Goal: Task Accomplishment & Management: Manage account settings

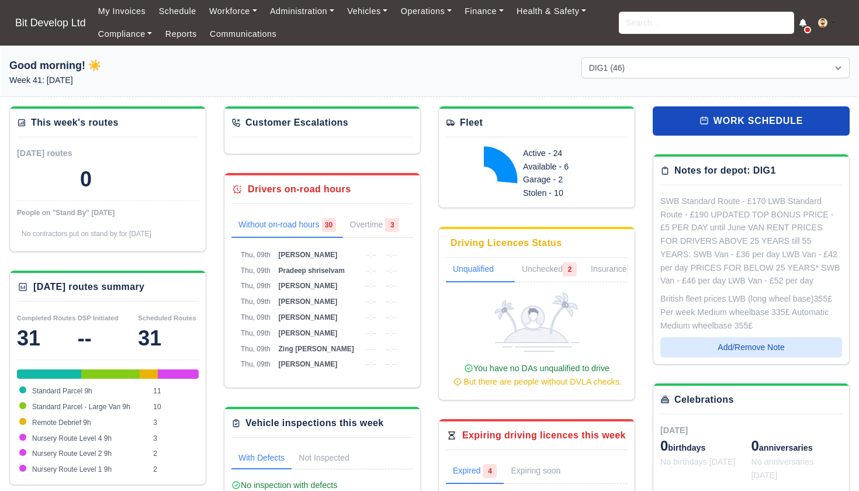
select select "2"
click at [299, 11] on link "Administration" at bounding box center [302, 11] width 77 height 23
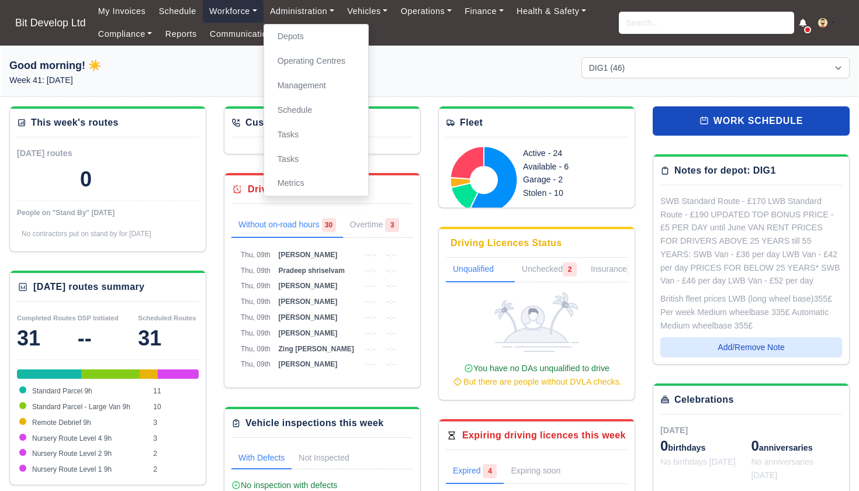
click at [234, 6] on link "Workforce" at bounding box center [233, 11] width 61 height 23
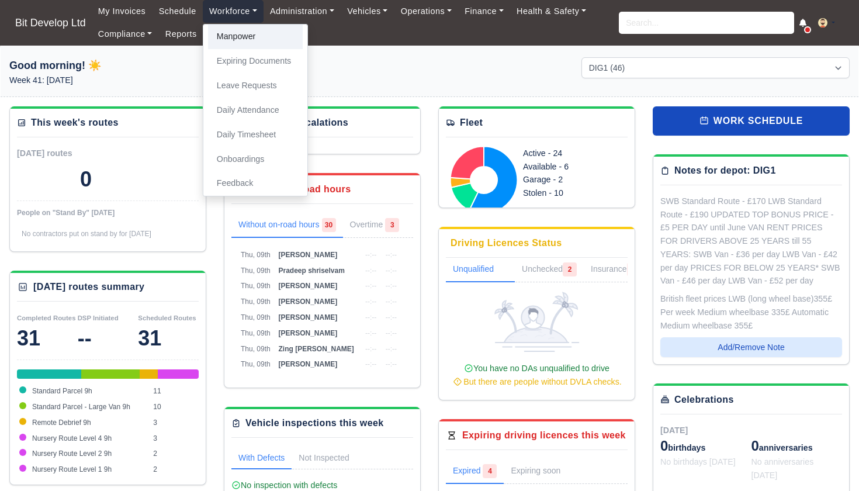
click at [235, 42] on link "Manpower" at bounding box center [255, 37] width 95 height 25
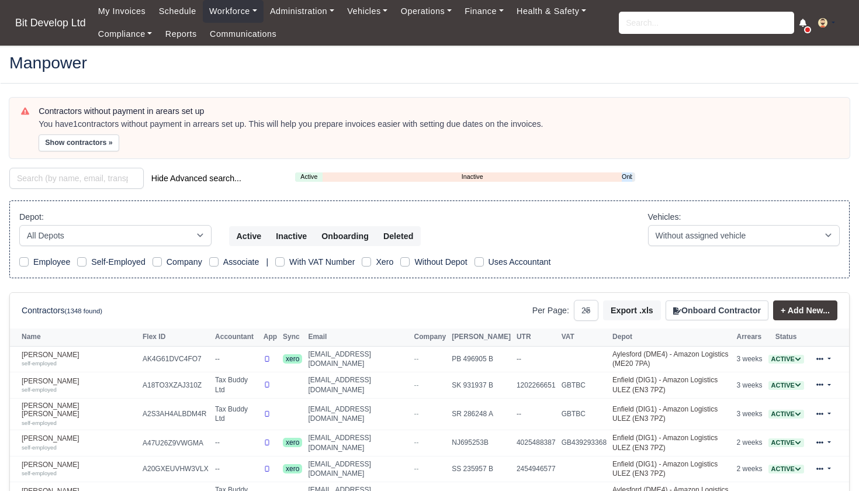
select select "25"
click at [623, 173] on link "Onboarding" at bounding box center [627, 177] width 11 height 10
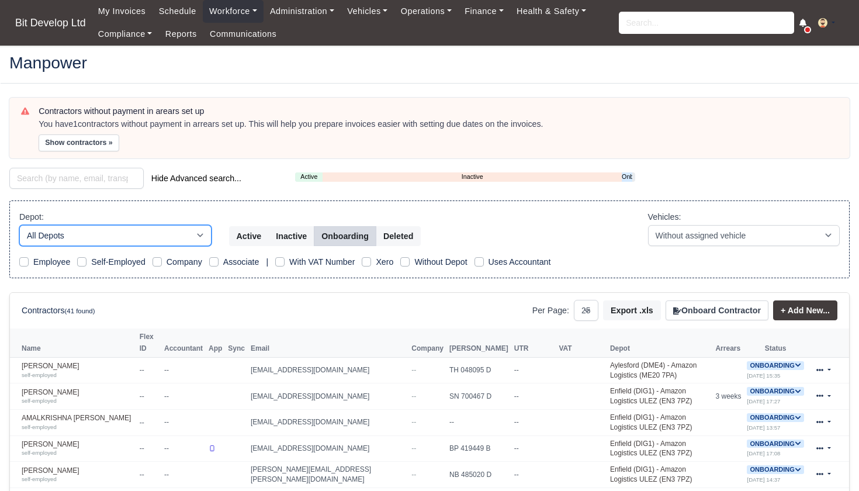
select select "2"
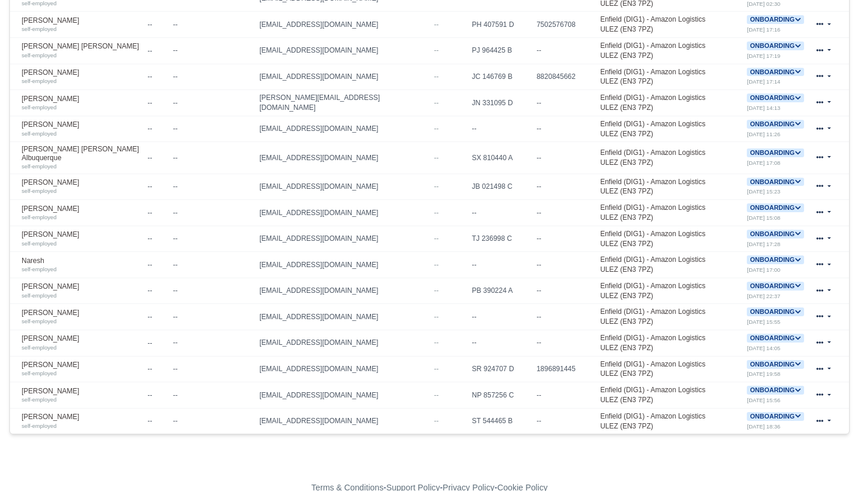
scroll to position [502, 0]
click at [110, 422] on div "self-employed" at bounding box center [82, 426] width 120 height 8
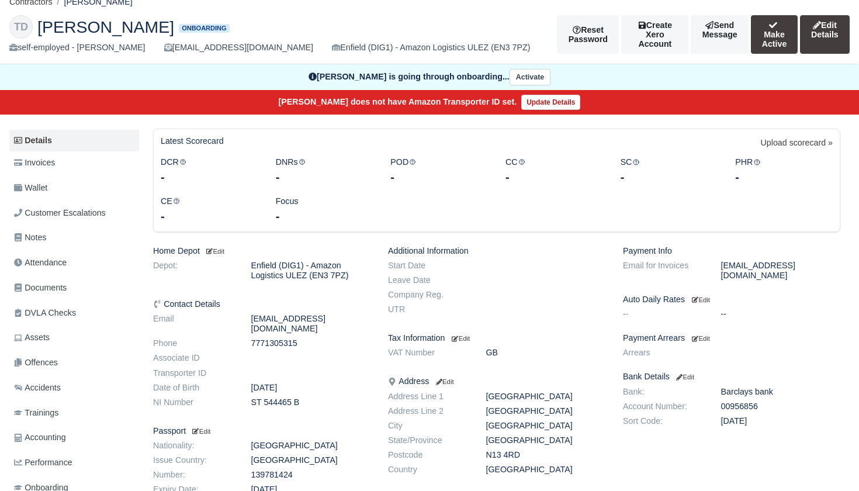
scroll to position [39, 0]
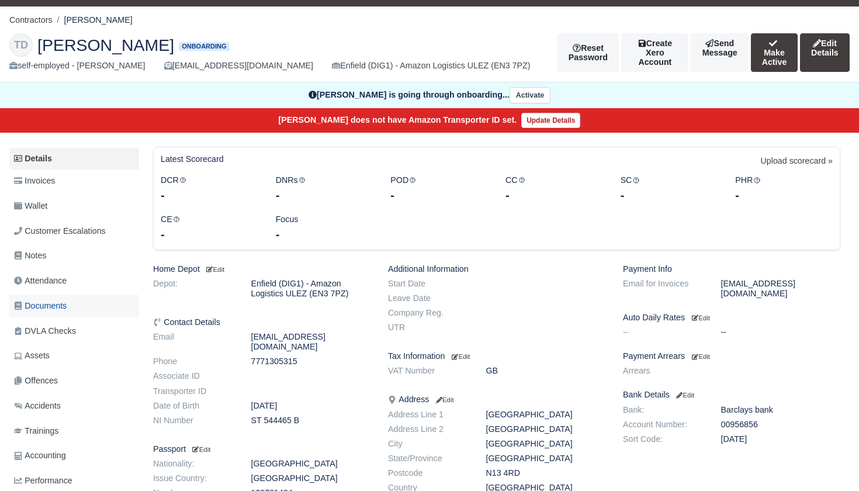
click at [54, 301] on span "Documents" at bounding box center [40, 305] width 53 height 13
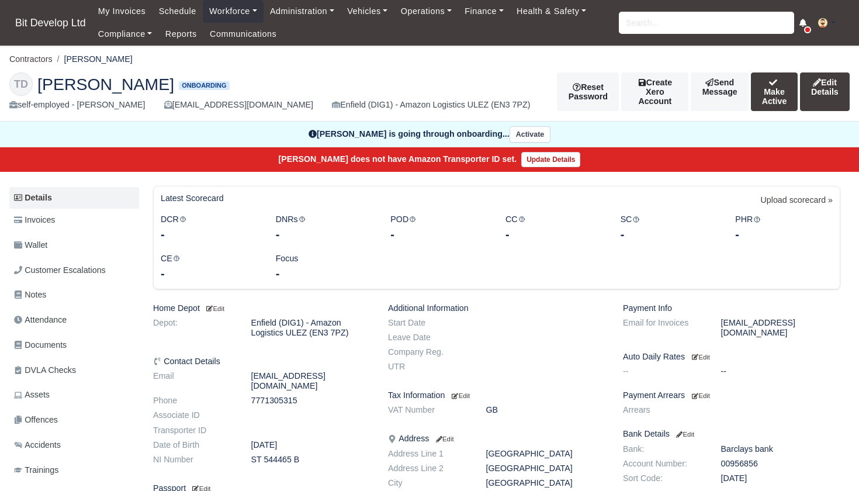
scroll to position [39, 0]
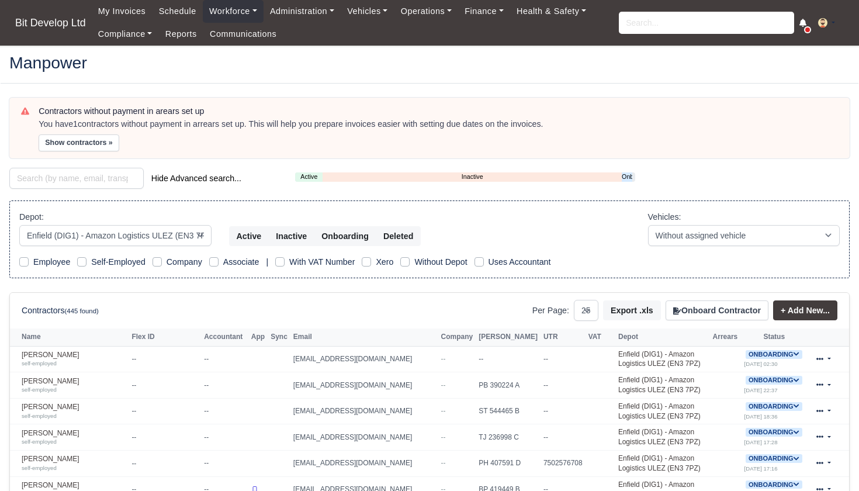
select select "2"
select select "25"
click at [630, 175] on link "Onboarding" at bounding box center [627, 177] width 11 height 10
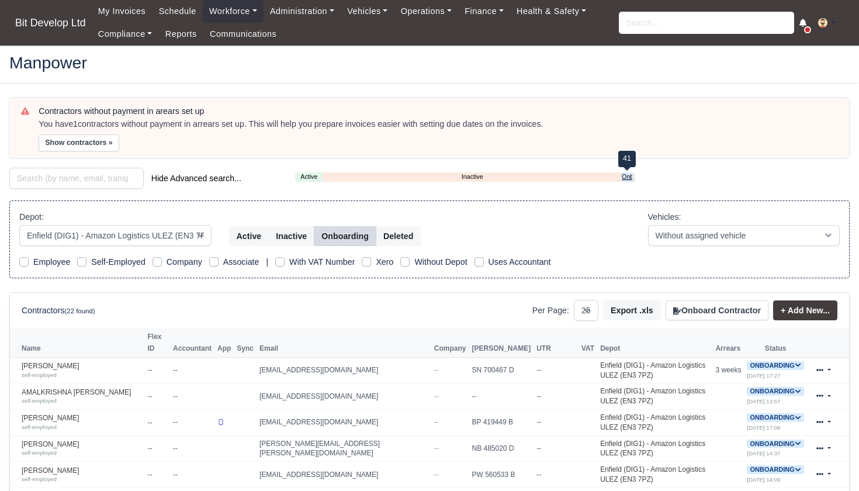
click at [626, 177] on link "Onboarding" at bounding box center [627, 177] width 11 height 10
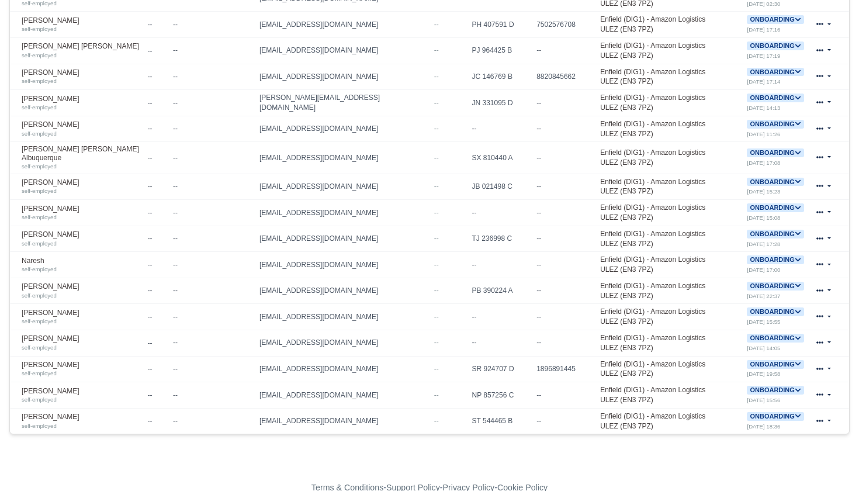
scroll to position [502, 0]
click at [62, 283] on link "Raul Saraiva self-employed" at bounding box center [82, 291] width 120 height 17
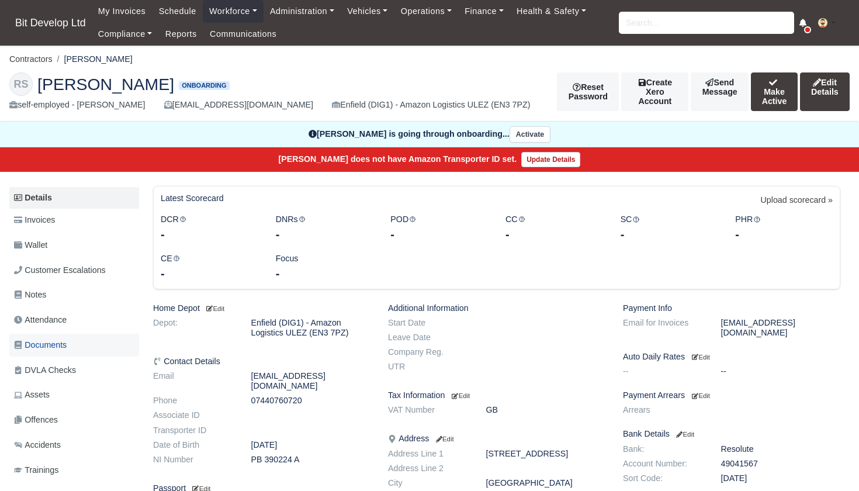
click at [59, 338] on span "Documents" at bounding box center [40, 344] width 53 height 13
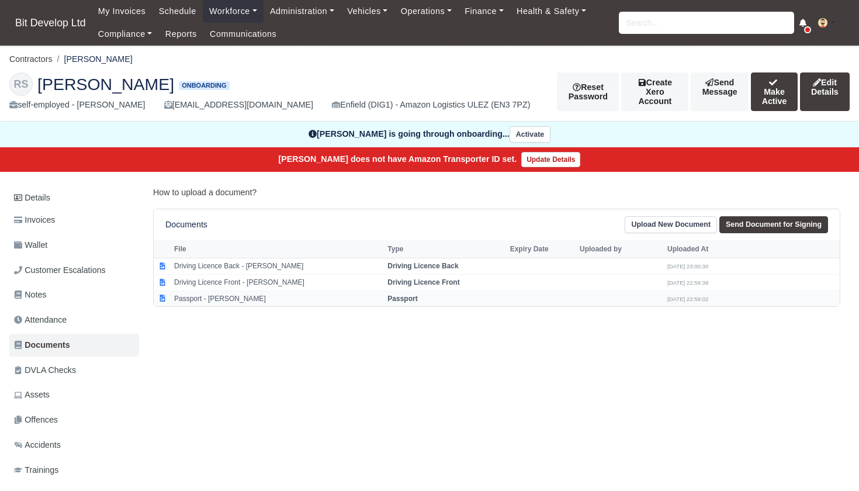
click at [226, 295] on td "Passport - Raul Saraiva" at bounding box center [277, 299] width 213 height 16
select select "passport"
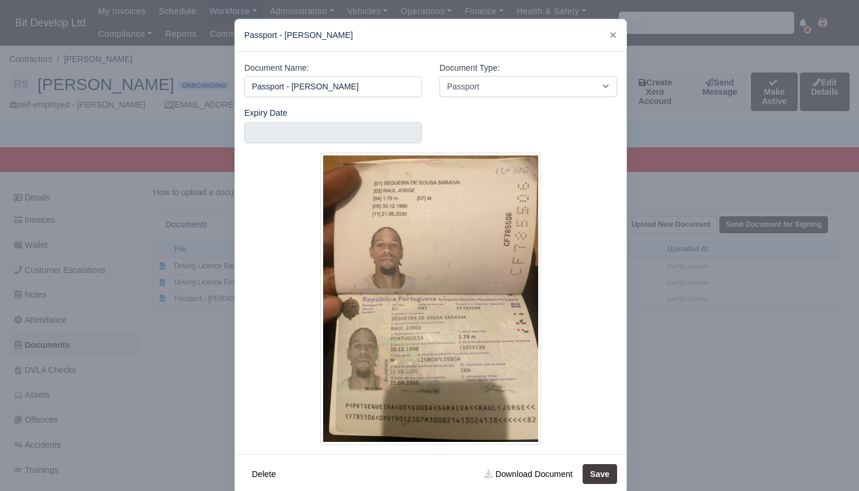
click at [181, 319] on div at bounding box center [429, 245] width 859 height 491
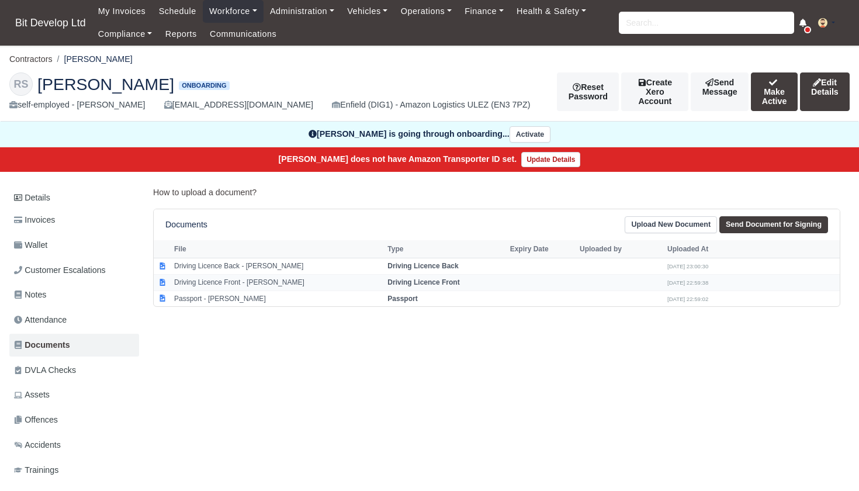
click at [236, 278] on td "Driving Licence Front - Raul Saraiva" at bounding box center [277, 282] width 213 height 16
select select "driving-licence-front"
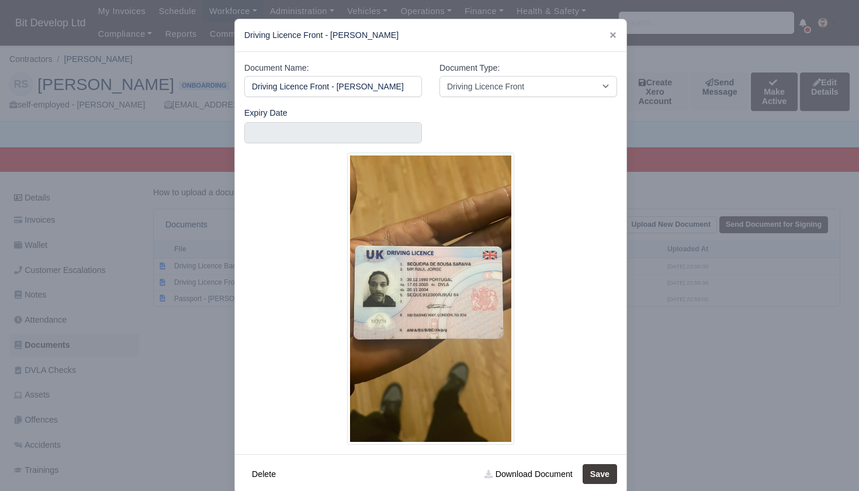
click at [115, 332] on div at bounding box center [429, 245] width 859 height 491
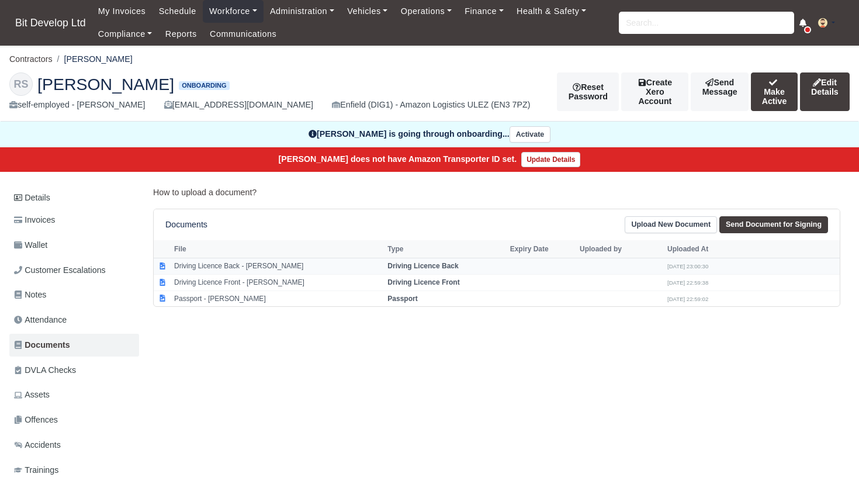
click at [213, 263] on td "Driving Licence Back - Raul Saraiva" at bounding box center [277, 266] width 213 height 16
select select "driving-licence-back"
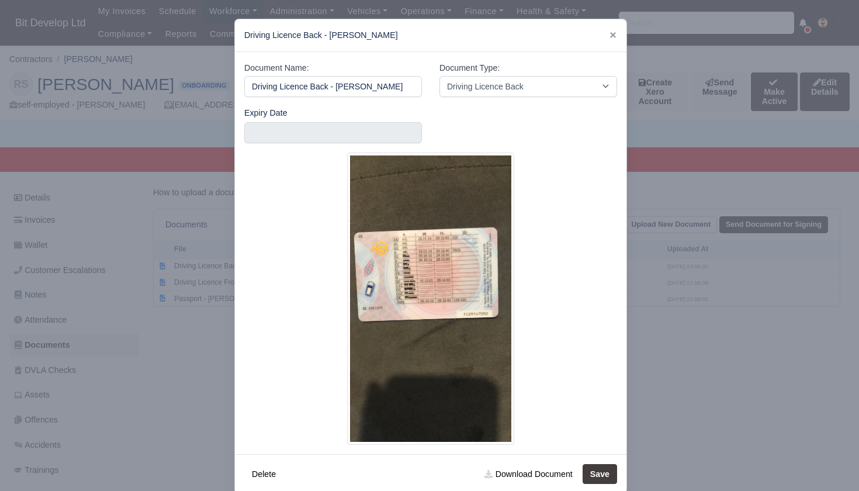
click at [126, 375] on div at bounding box center [429, 245] width 859 height 491
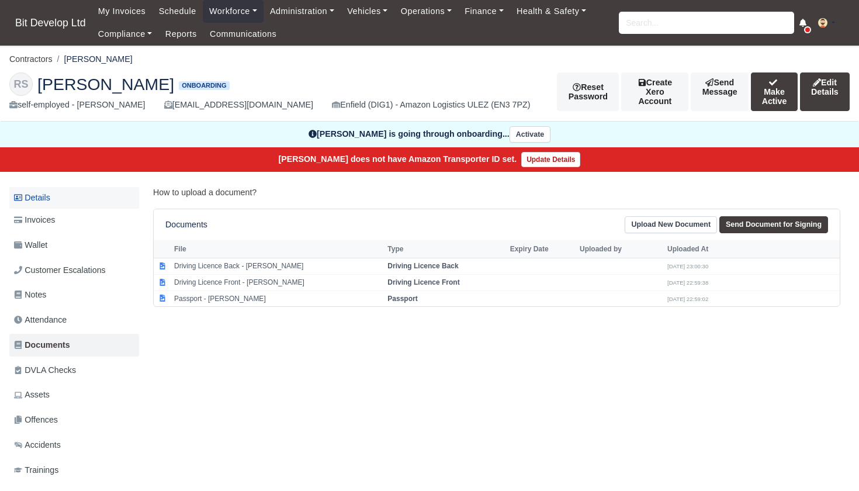
click at [39, 199] on link "Details" at bounding box center [74, 198] width 130 height 22
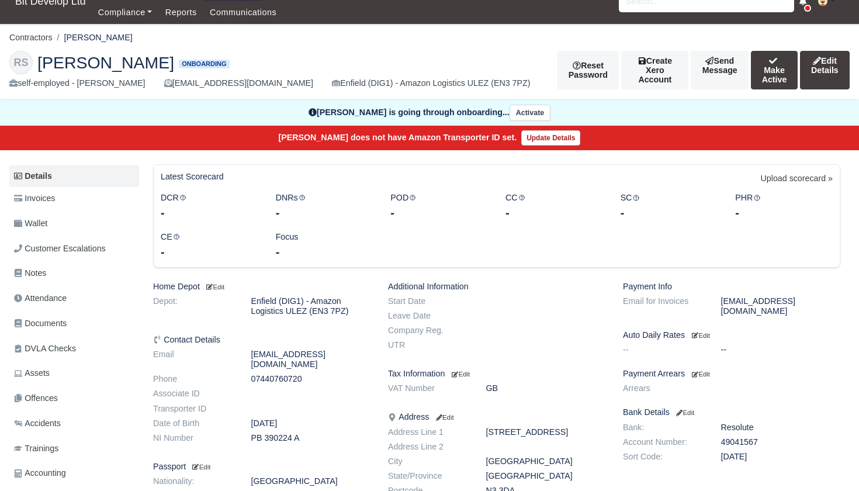
scroll to position [27, 0]
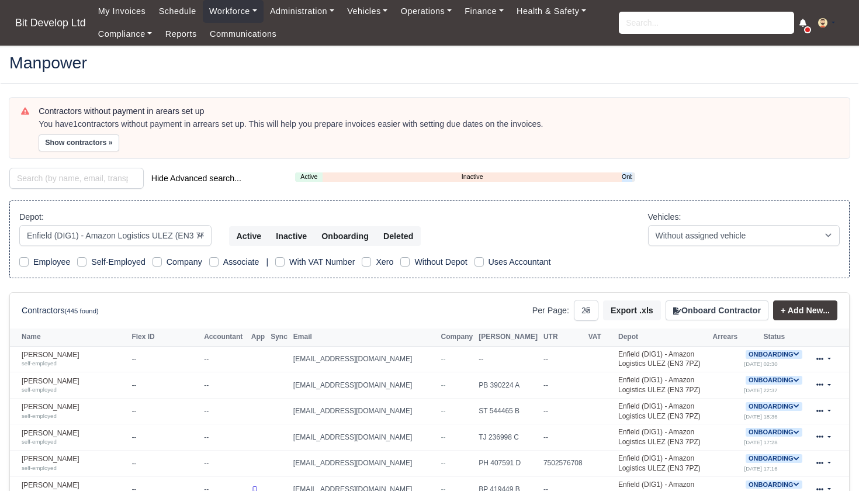
select select "2"
select select "25"
click at [629, 172] on link "Onboarding" at bounding box center [627, 177] width 11 height 10
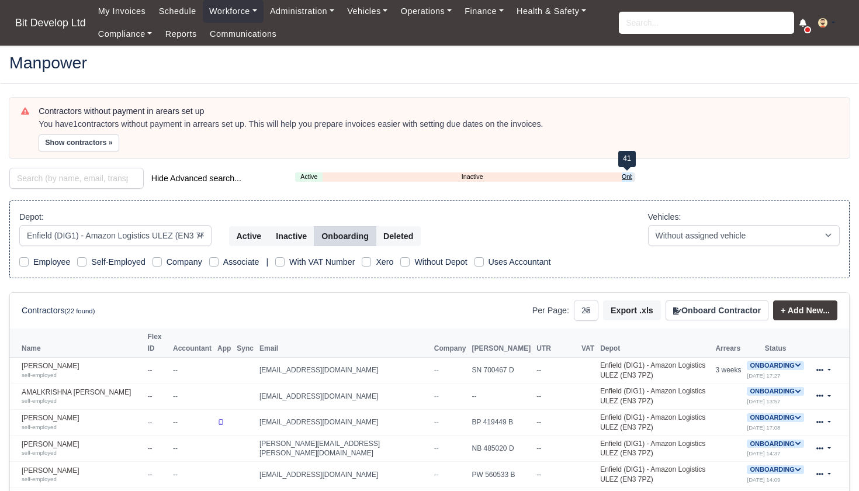
click at [631, 175] on link "Onboarding" at bounding box center [627, 177] width 11 height 10
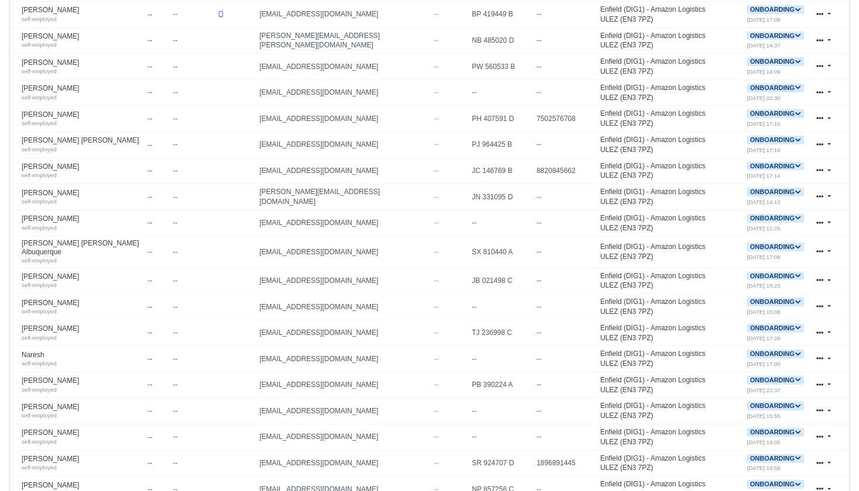
scroll to position [471, 0]
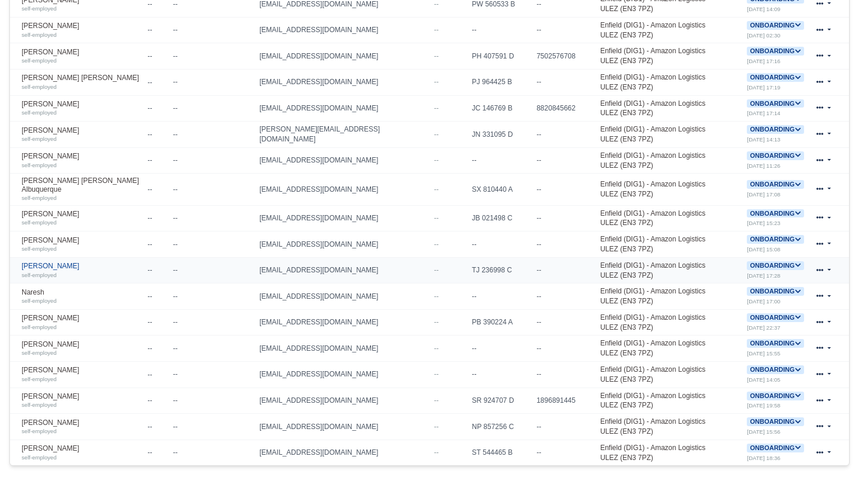
click at [85, 262] on link "Mohammad El Muslemani self-employed" at bounding box center [82, 270] width 120 height 17
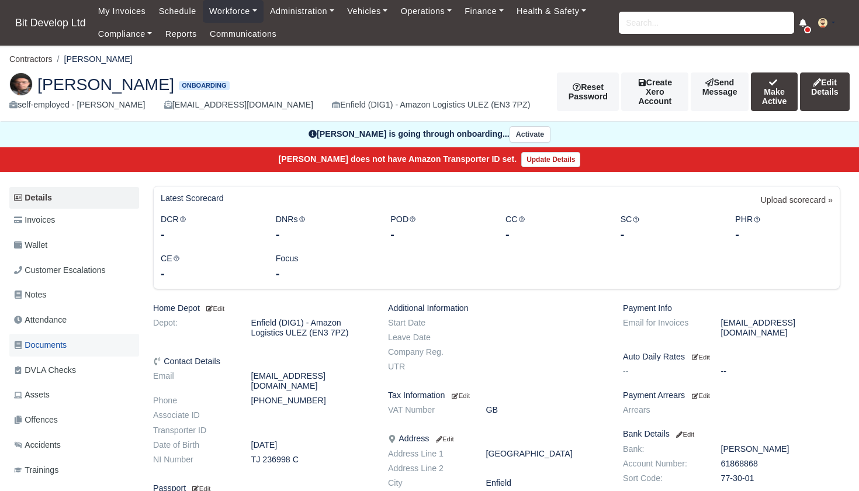
click at [50, 340] on span "Documents" at bounding box center [40, 344] width 53 height 13
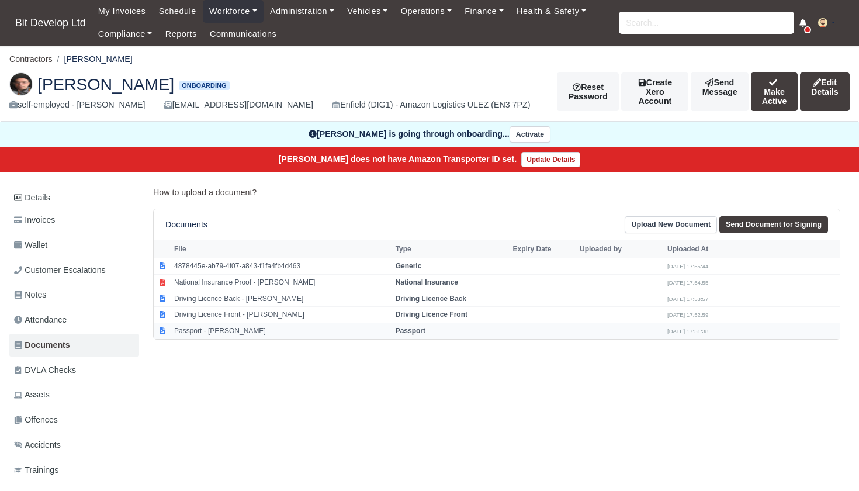
click at [207, 332] on td "Passport - [PERSON_NAME]" at bounding box center [282, 331] width 222 height 16
select select "passport"
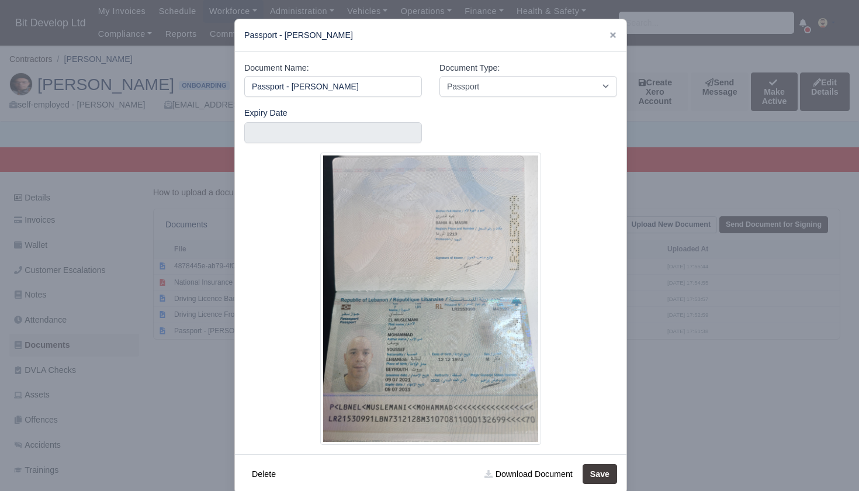
click at [198, 402] on div at bounding box center [429, 245] width 859 height 491
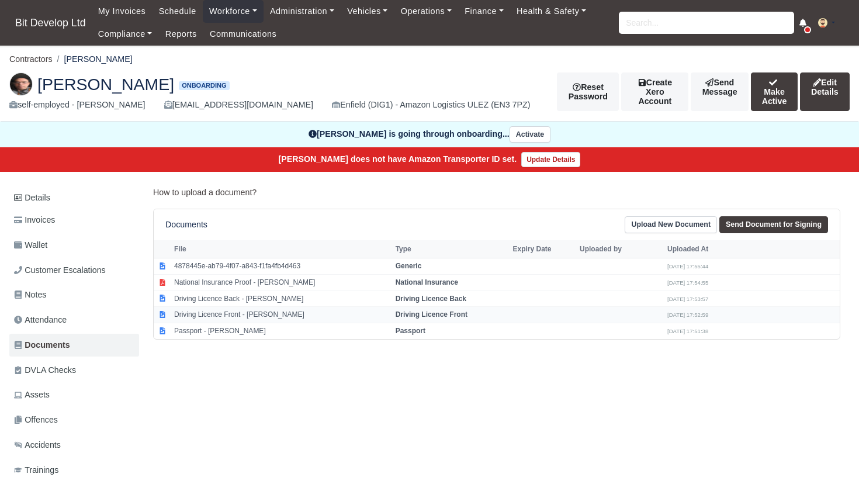
click at [257, 312] on td "Driving Licence Front - [PERSON_NAME]" at bounding box center [282, 315] width 222 height 16
select select "driving-licence-front"
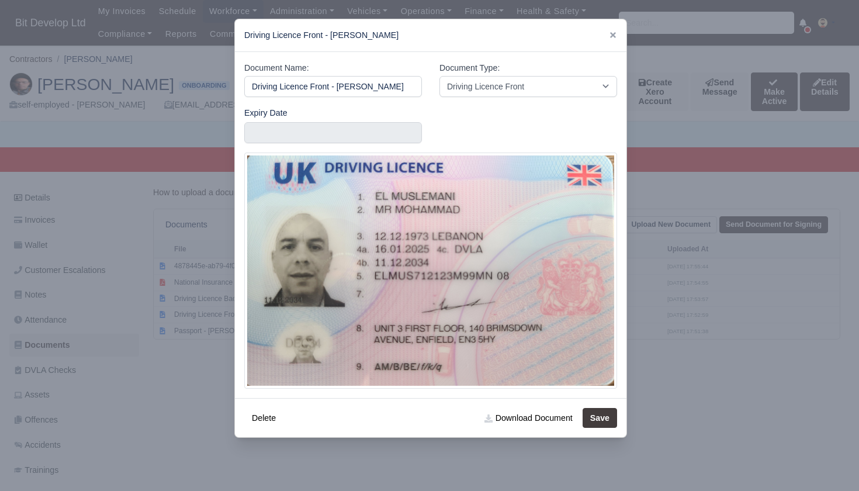
click at [160, 335] on div at bounding box center [429, 245] width 859 height 491
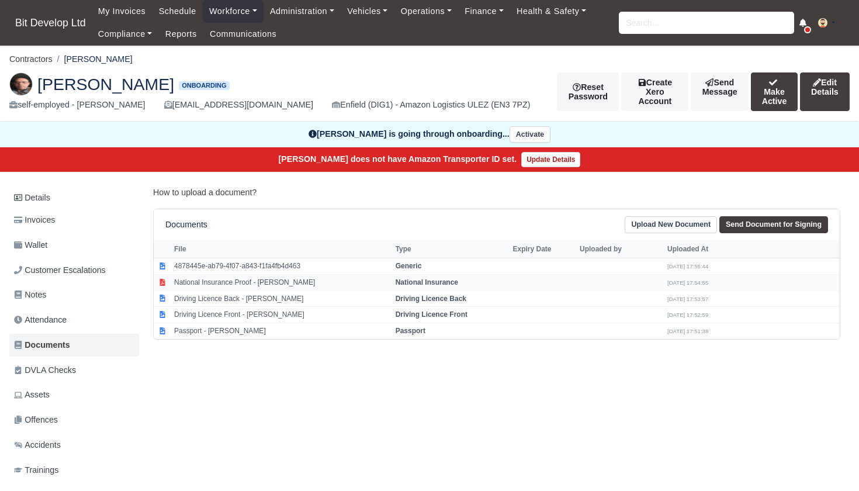
click at [262, 281] on td "National Insurance Proof - Mohammad El Muslemani" at bounding box center [282, 282] width 222 height 16
select select "national-insurance"
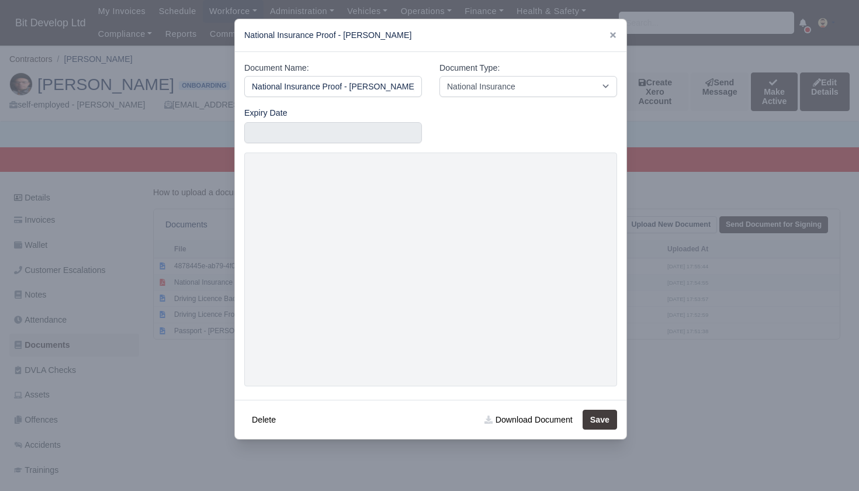
scroll to position [0, 36]
click at [157, 299] on div at bounding box center [429, 245] width 859 height 491
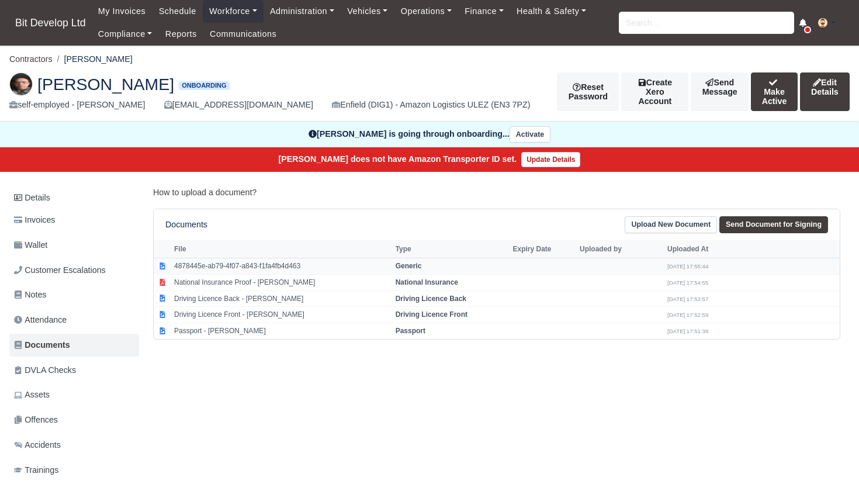
click at [220, 260] on td "4878445e-ab79-4f07-a843-f1fa4fb4d463" at bounding box center [282, 266] width 222 height 16
select select "generic"
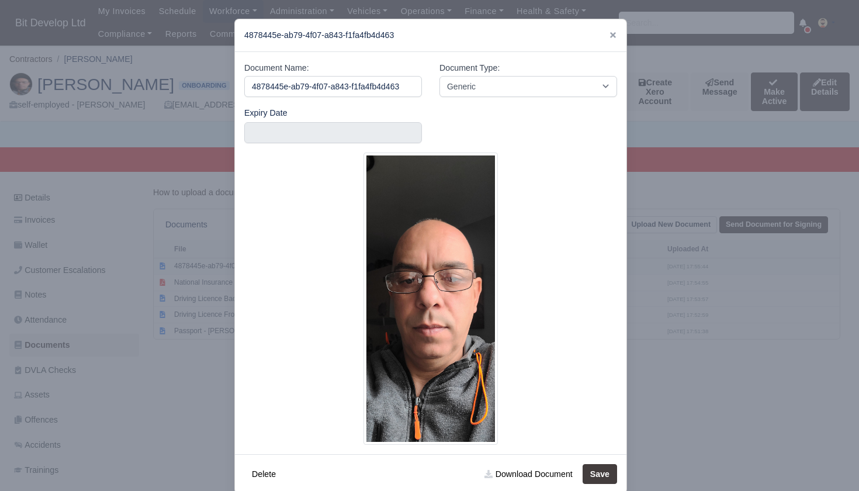
scroll to position [0, 2]
click at [171, 281] on div at bounding box center [429, 245] width 859 height 491
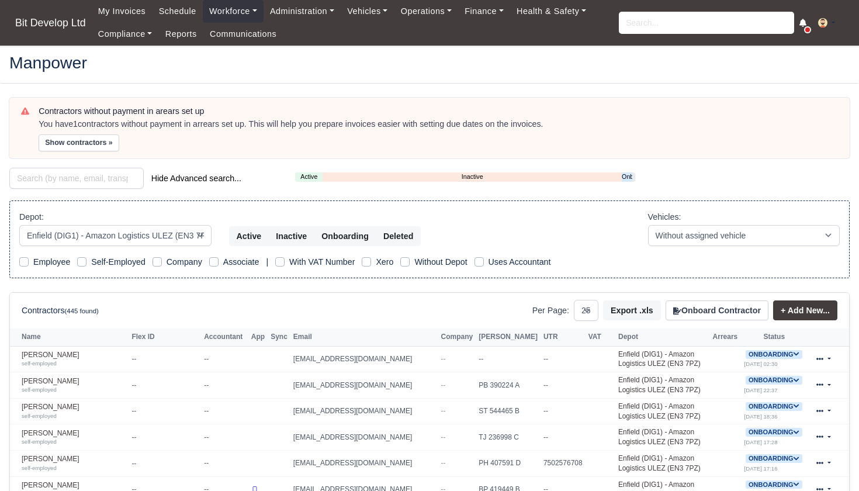
select select "2"
select select "25"
click at [631, 176] on link "Onboarding" at bounding box center [627, 177] width 11 height 10
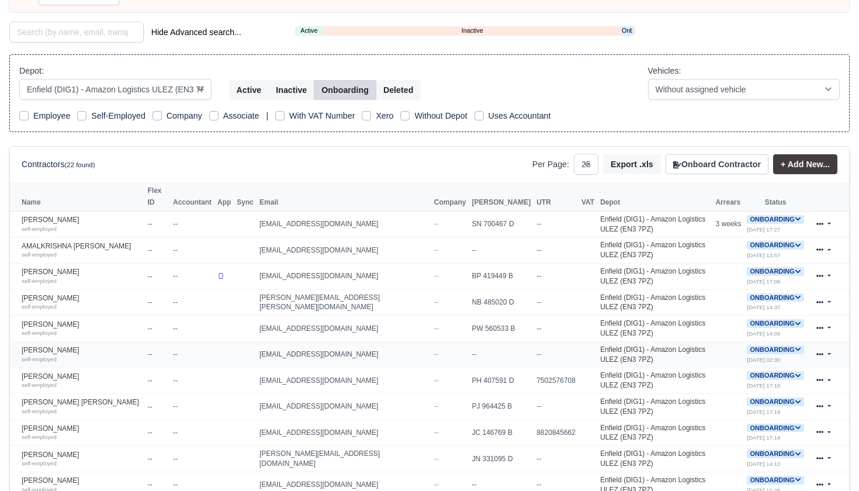
scroll to position [147, 0]
click at [631, 30] on link "Onboarding" at bounding box center [627, 30] width 11 height 10
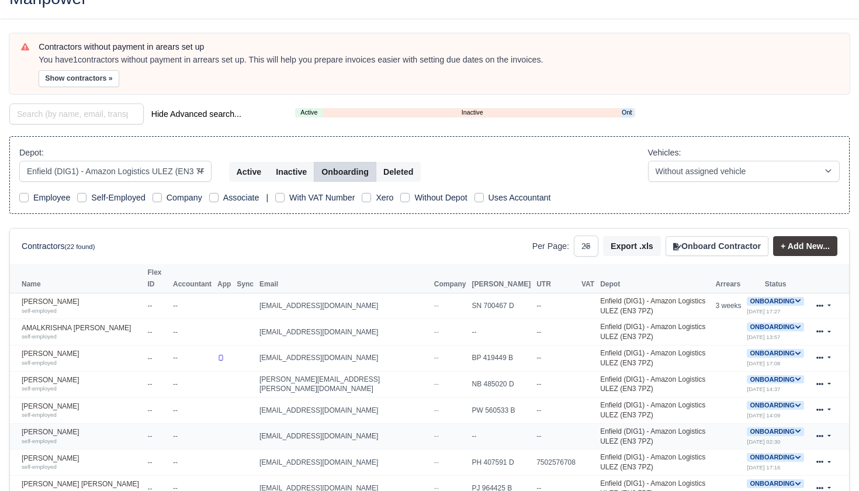
scroll to position [59, 0]
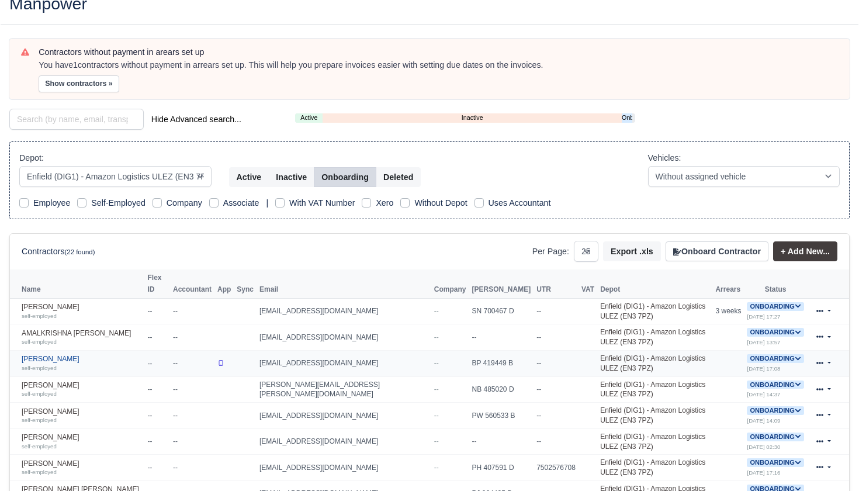
click at [54, 362] on link "Andon Yordanov self-employed" at bounding box center [82, 363] width 120 height 17
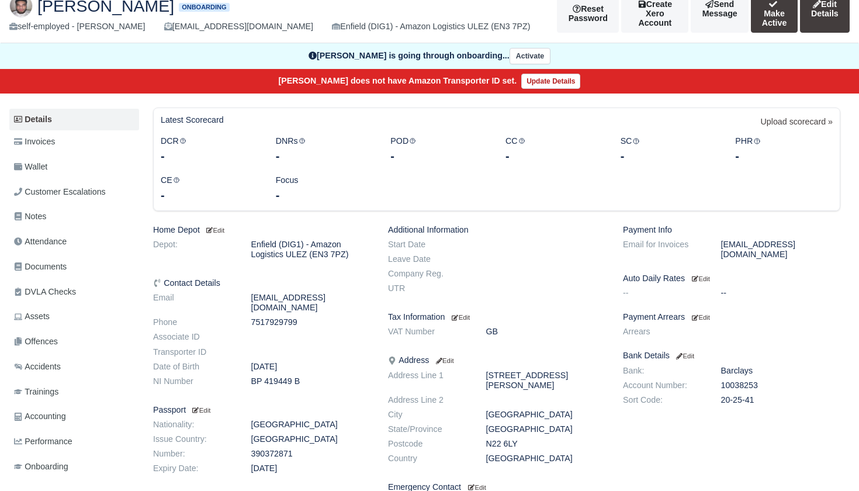
scroll to position [71, 0]
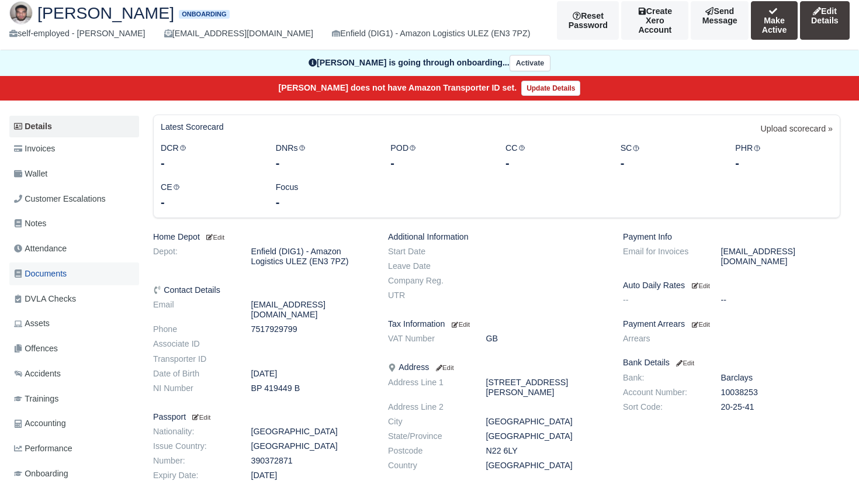
click at [50, 267] on span "Documents" at bounding box center [40, 273] width 53 height 13
